Goal: Find specific page/section: Find specific page/section

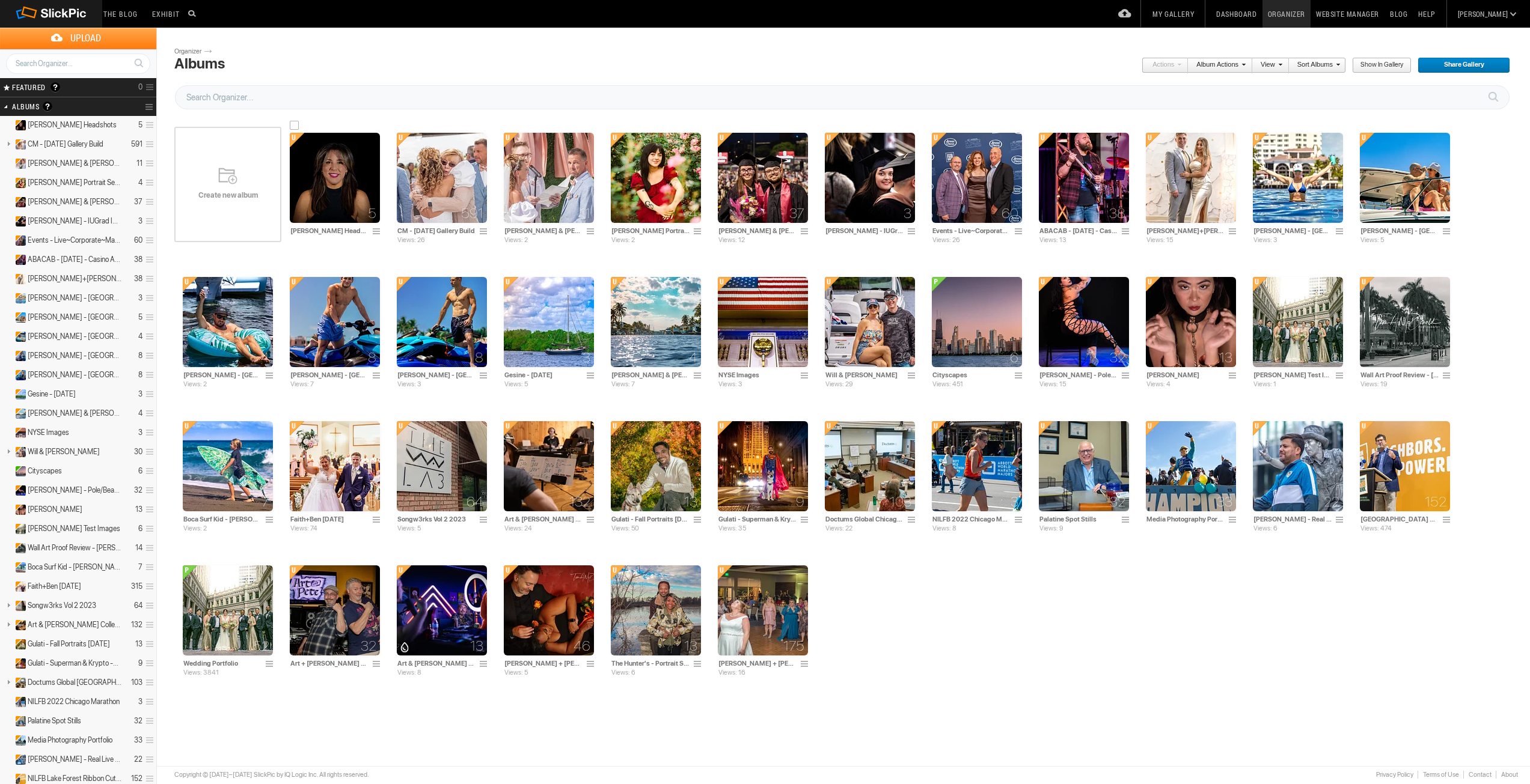
click at [306, 176] on img at bounding box center [335, 177] width 91 height 90
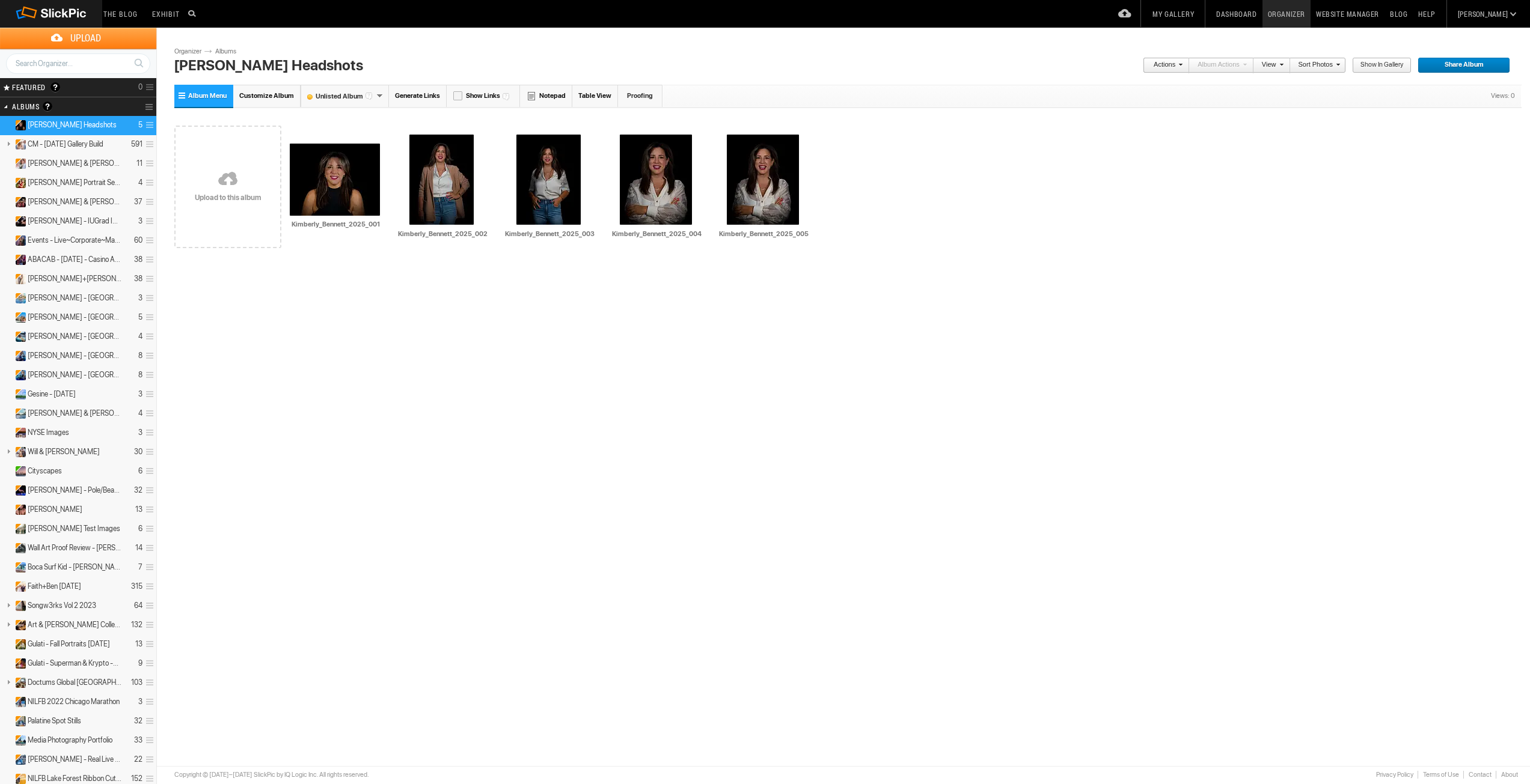
click at [206, 203] on link at bounding box center [228, 180] width 107 height 139
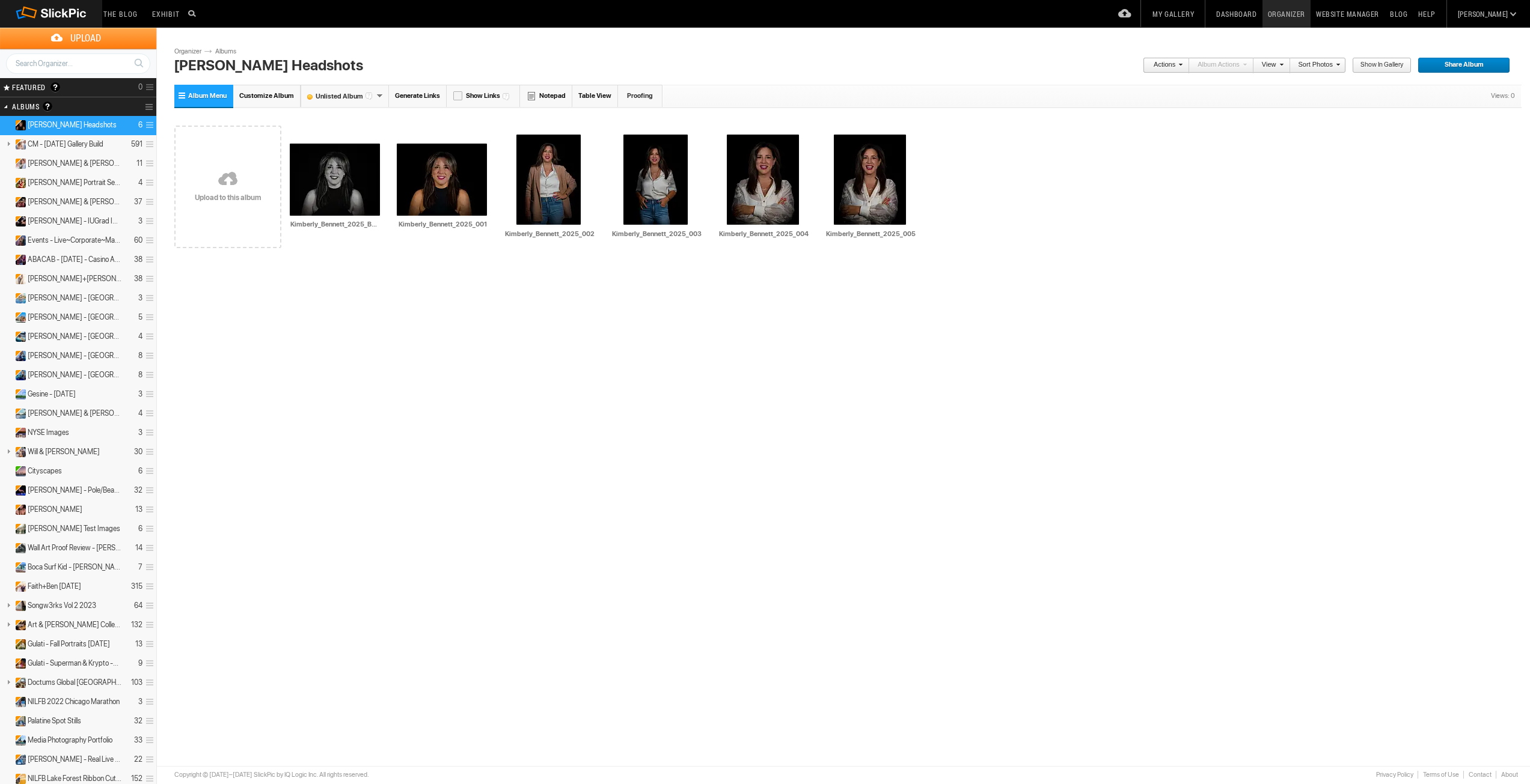
click at [232, 197] on link at bounding box center [228, 180] width 107 height 139
